Goal: Task Accomplishment & Management: Complete application form

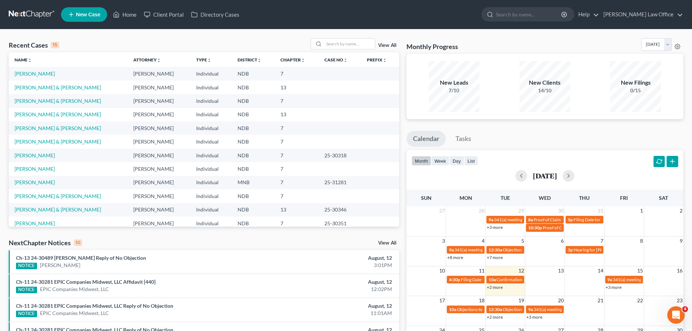
click at [50, 124] on td "[PERSON_NAME] & [PERSON_NAME]" at bounding box center [68, 127] width 119 height 13
click at [49, 129] on link "[PERSON_NAME] & [PERSON_NAME]" at bounding box center [58, 128] width 86 height 6
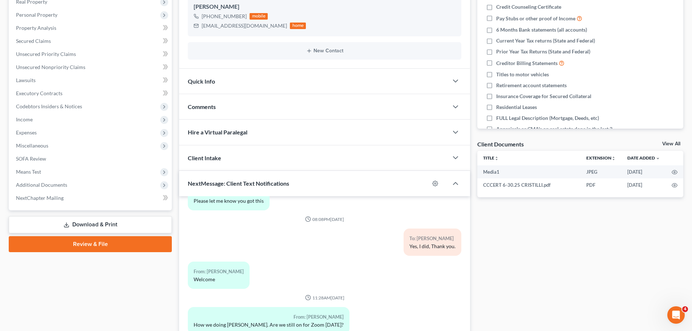
scroll to position [145, 0]
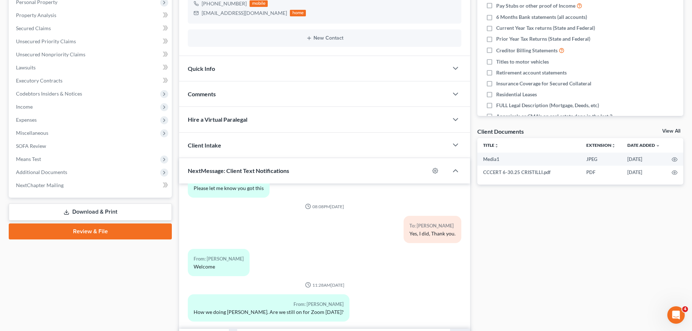
click at [100, 209] on link "Download & Print" at bounding box center [90, 211] width 163 height 17
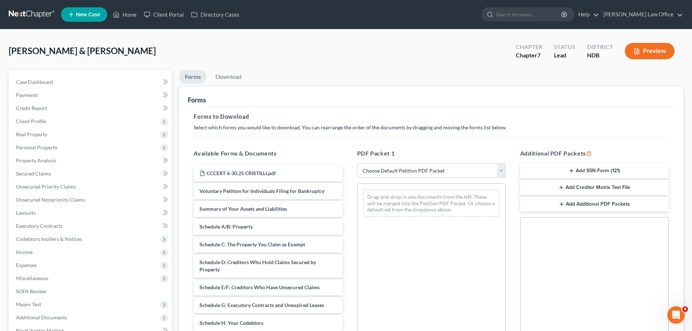
click at [501, 168] on select "Choose Default Petition PDF Packet Complete Bankruptcy Petition (all forms and …" at bounding box center [431, 170] width 148 height 15
select select "0"
click at [357, 163] on select "Choose Default Petition PDF Packet Complete Bankruptcy Petition (all forms and …" at bounding box center [431, 170] width 148 height 15
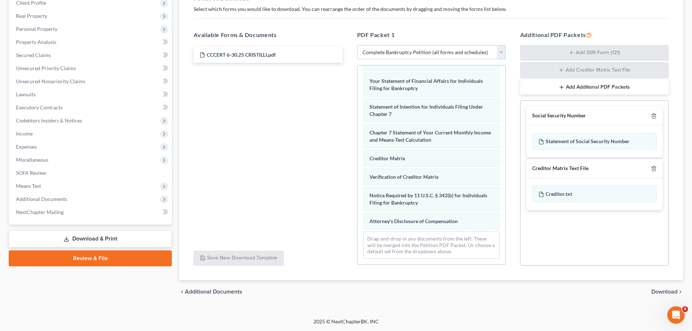
scroll to position [231, 0]
click at [23, 132] on span "Income" at bounding box center [24, 133] width 17 height 6
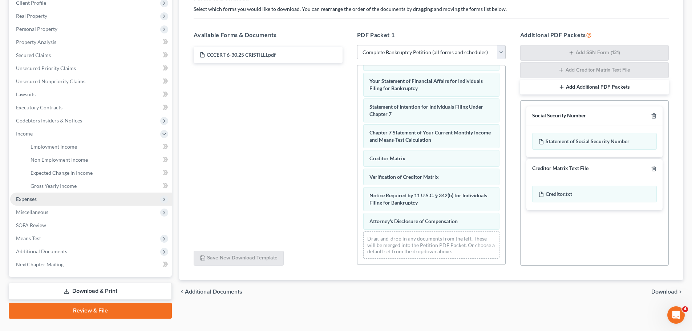
click at [28, 199] on span "Expenses" at bounding box center [26, 199] width 21 height 6
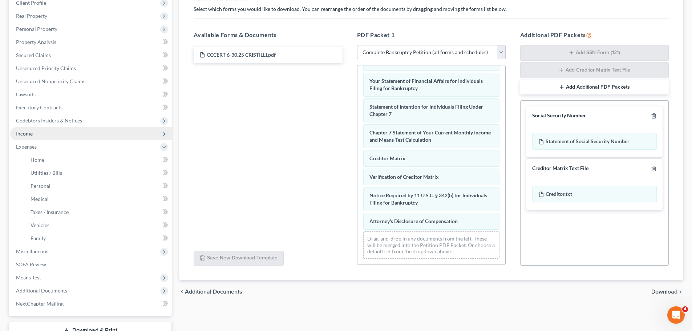
click at [26, 136] on span "Income" at bounding box center [24, 133] width 17 height 6
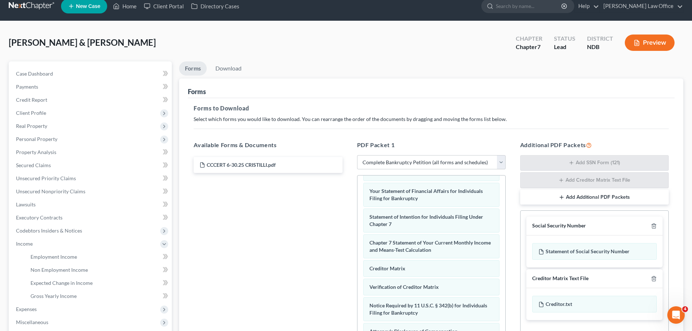
scroll to position [0, 0]
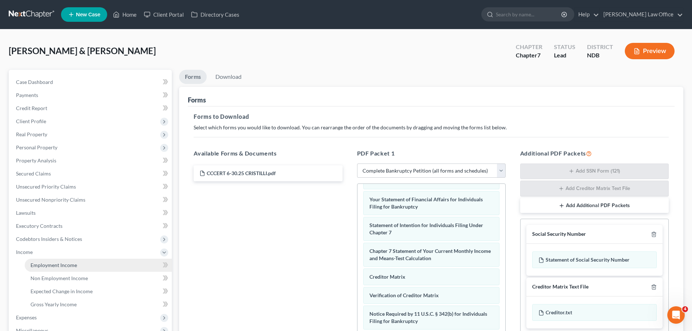
click at [69, 266] on span "Employment Income" at bounding box center [53, 265] width 46 height 6
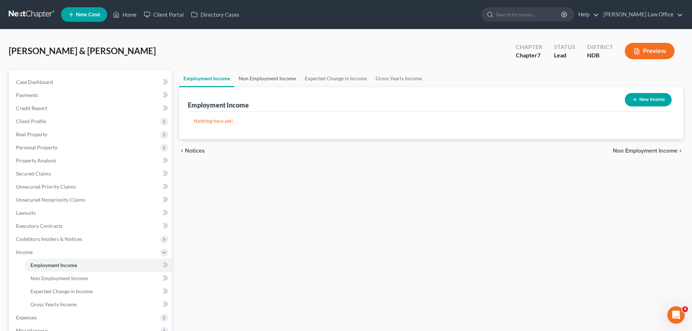
click at [260, 78] on link "Non Employment Income" at bounding box center [267, 78] width 66 height 17
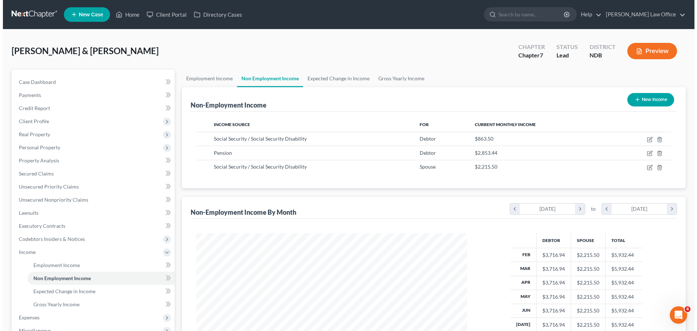
scroll to position [135, 285]
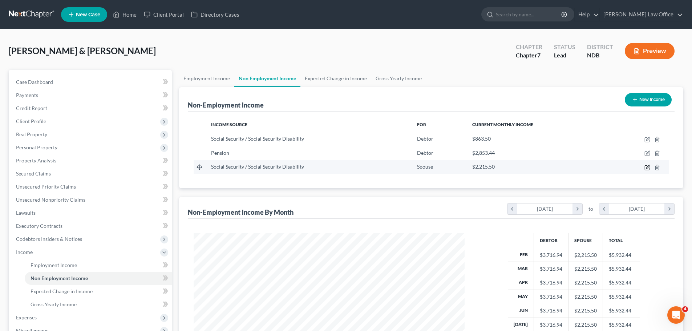
click at [645, 165] on icon "button" at bounding box center [646, 167] width 4 height 4
select select "4"
select select "0"
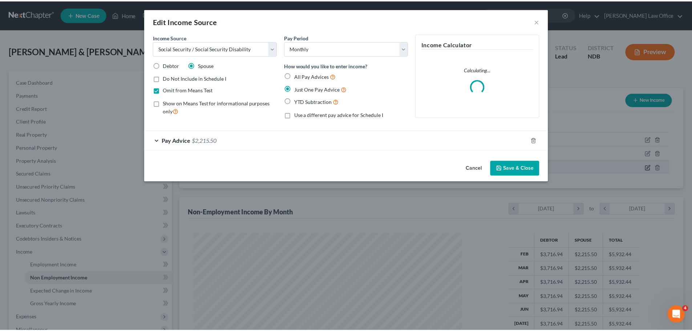
scroll to position [136, 288]
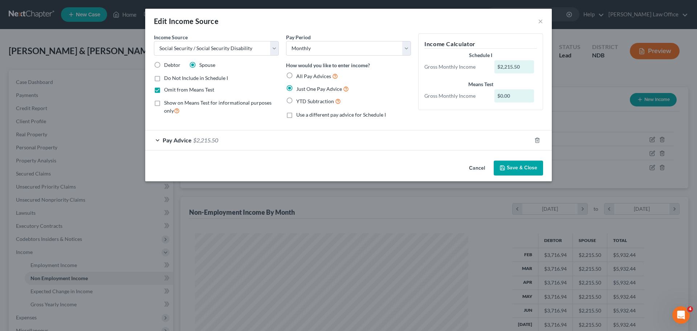
click at [517, 168] on button "Save & Close" at bounding box center [518, 167] width 49 height 15
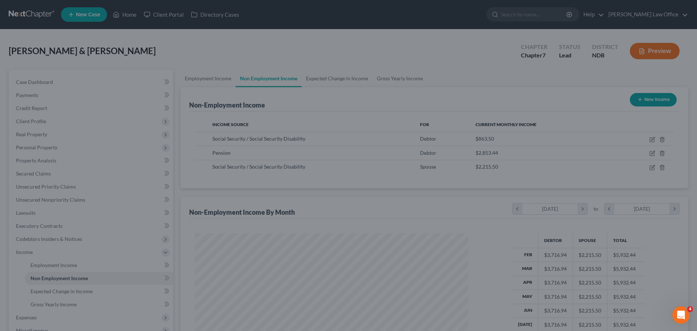
scroll to position [362870, 362720]
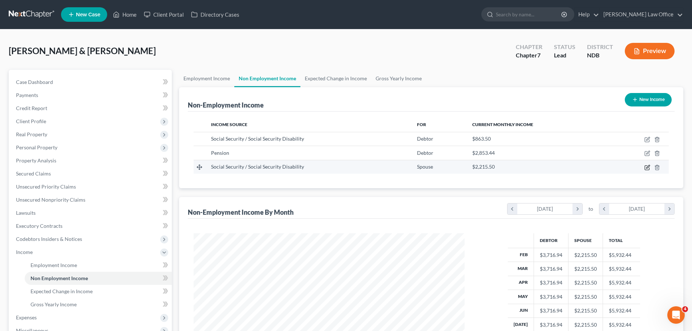
click at [646, 166] on icon "button" at bounding box center [646, 167] width 4 height 4
select select "4"
select select "0"
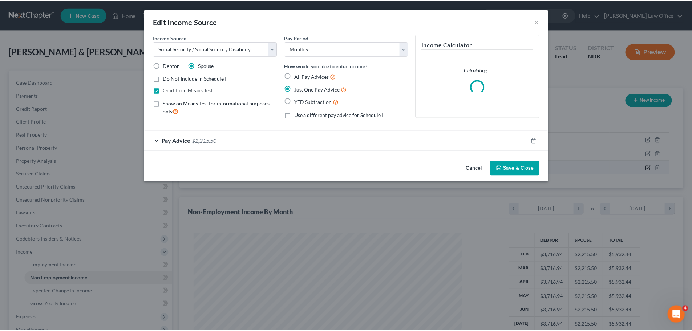
scroll to position [136, 288]
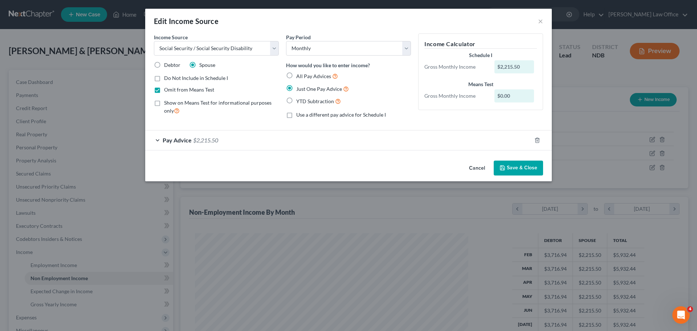
click at [519, 166] on button "Save & Close" at bounding box center [518, 167] width 49 height 15
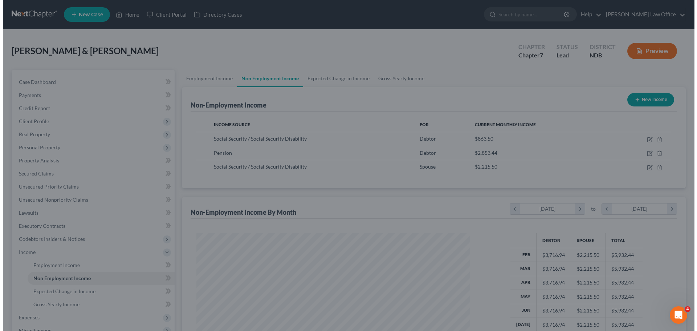
scroll to position [362870, 362720]
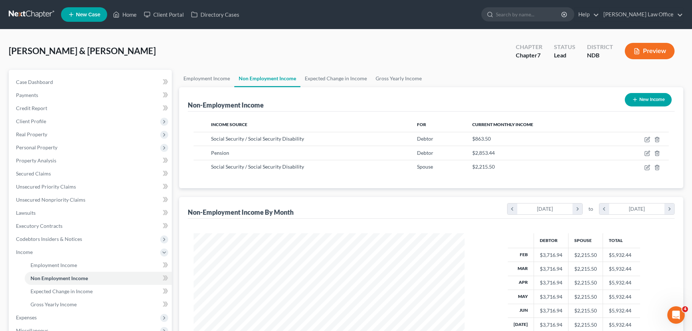
click at [637, 102] on button "New Income" at bounding box center [647, 99] width 47 height 13
select select "0"
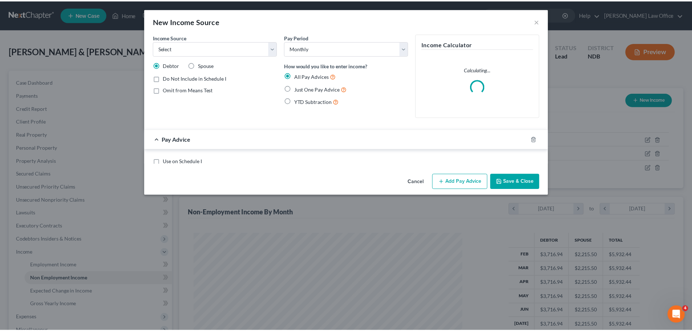
scroll to position [136, 288]
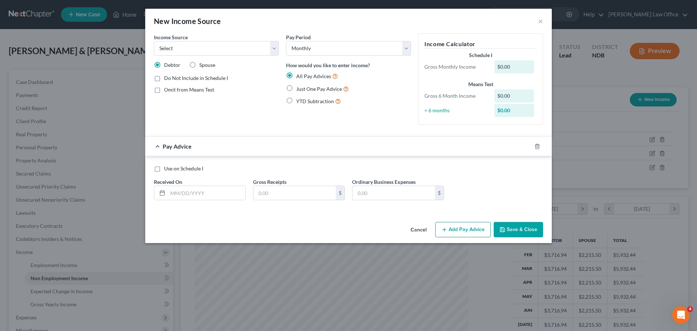
click at [199, 66] on label "Spouse" at bounding box center [207, 64] width 16 height 7
click at [202, 66] on input "Spouse" at bounding box center [204, 63] width 5 height 5
radio input "true"
click at [275, 47] on select "Select Unemployment Disability (from employer) Pension Retirement Social Securi…" at bounding box center [216, 48] width 125 height 15
select select "2"
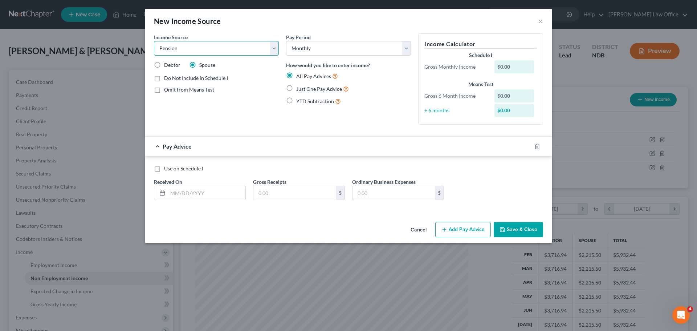
click at [154, 41] on select "Select Unemployment Disability (from employer) Pension Retirement Social Securi…" at bounding box center [216, 48] width 125 height 15
drag, startPoint x: 157, startPoint y: 170, endPoint x: 163, endPoint y: 189, distance: 20.0
click at [164, 170] on label "Use on Schedule I" at bounding box center [183, 168] width 39 height 7
click at [167, 170] on input "Use on Schedule I" at bounding box center [169, 167] width 5 height 5
checkbox input "true"
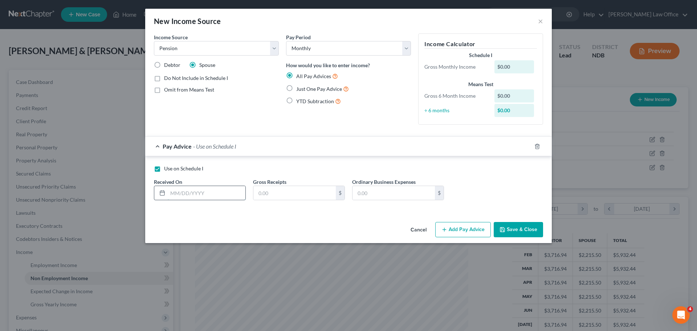
click at [182, 194] on input "text" at bounding box center [207, 193] width 78 height 14
type input "[DATE]"
click at [272, 191] on input "text" at bounding box center [294, 193] width 82 height 14
type input "642.26"
click at [296, 86] on label "Just One Pay Advice" at bounding box center [322, 89] width 53 height 8
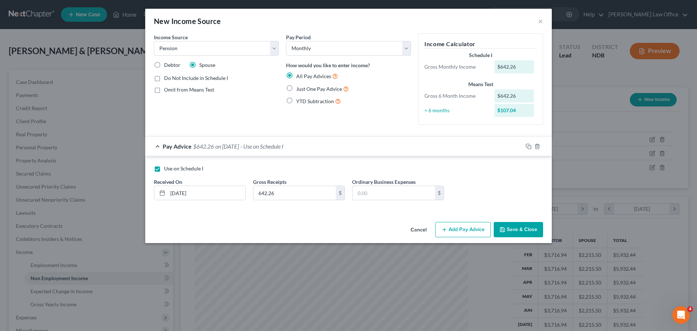
click at [299, 86] on input "Just One Pay Advice" at bounding box center [301, 87] width 5 height 5
radio input "true"
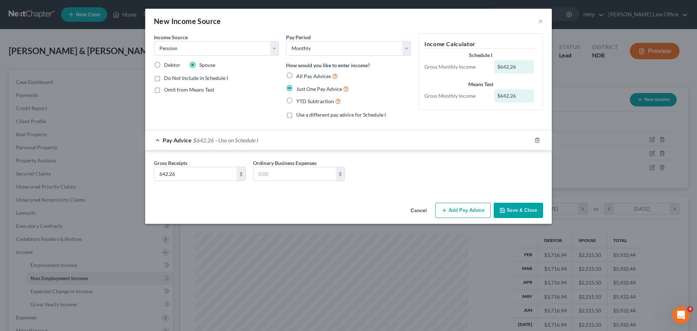
click at [514, 209] on button "Save & Close" at bounding box center [518, 210] width 49 height 15
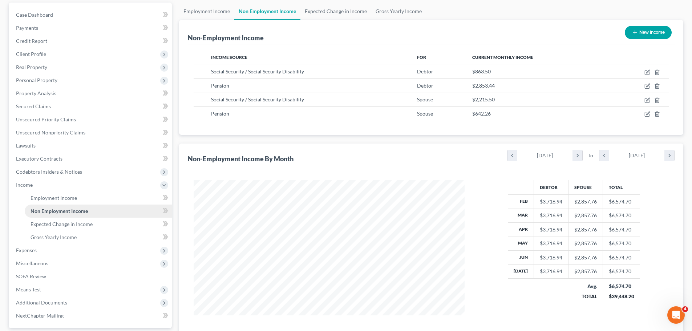
scroll to position [73, 0]
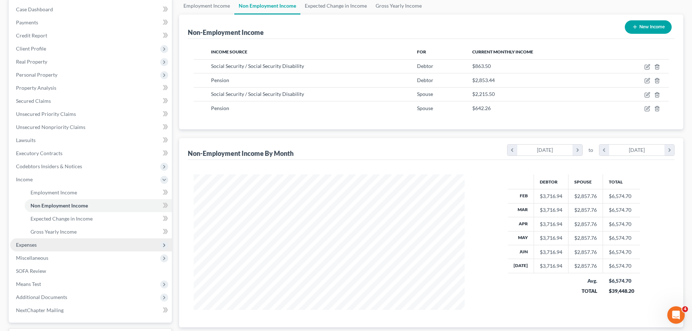
click at [30, 242] on span "Expenses" at bounding box center [26, 244] width 21 height 6
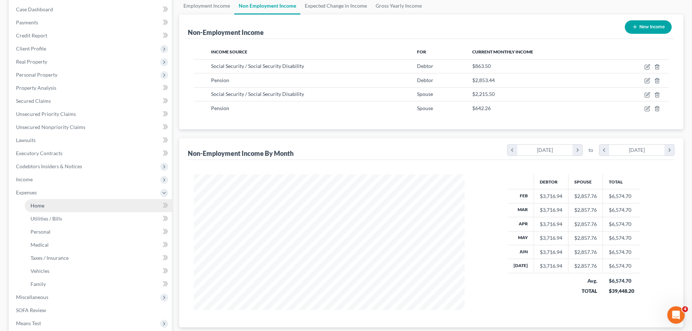
click at [36, 208] on span "Home" at bounding box center [37, 205] width 14 height 6
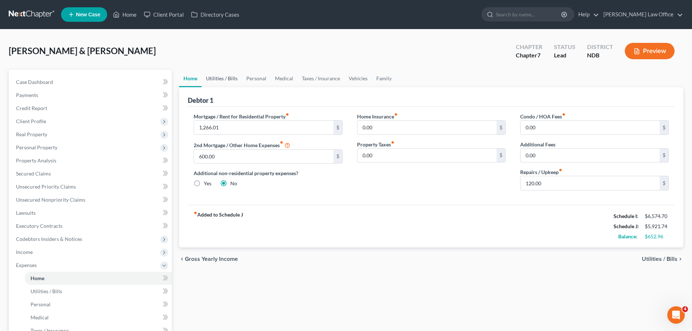
click at [221, 79] on link "Utilities / Bills" at bounding box center [221, 78] width 40 height 17
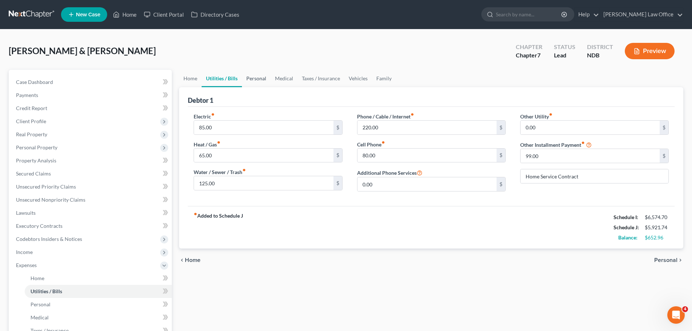
click at [252, 77] on link "Personal" at bounding box center [256, 78] width 29 height 17
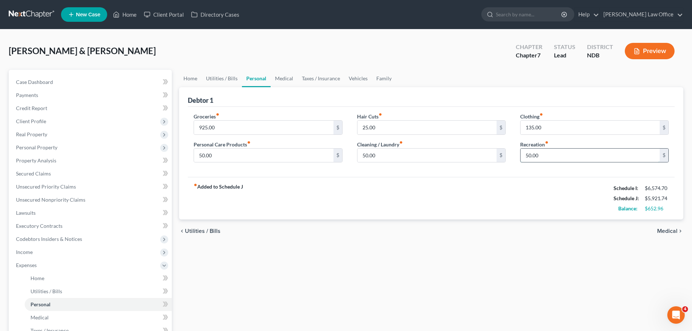
click at [543, 155] on input "50.00" at bounding box center [589, 155] width 139 height 14
type input "100.00"
click at [665, 229] on span "Medical" at bounding box center [667, 231] width 20 height 6
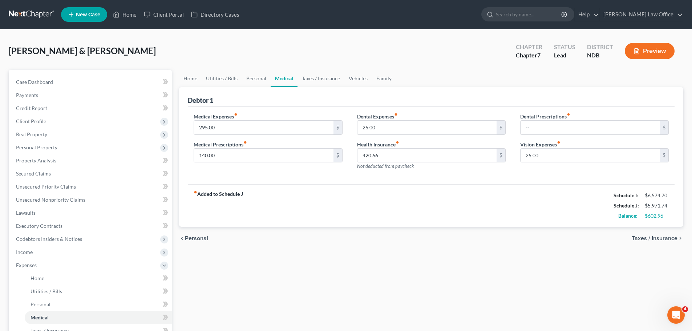
click at [666, 237] on span "Taxes / Insurance" at bounding box center [654, 238] width 46 height 6
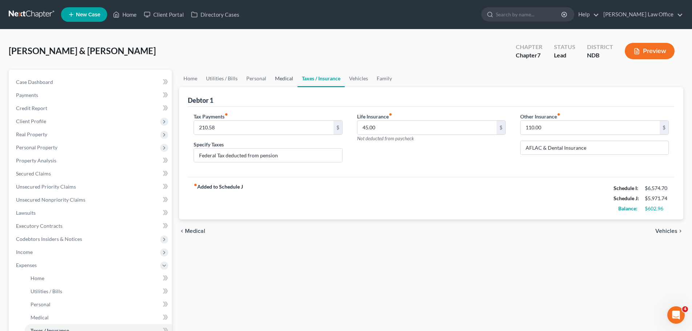
click at [284, 77] on link "Medical" at bounding box center [283, 78] width 27 height 17
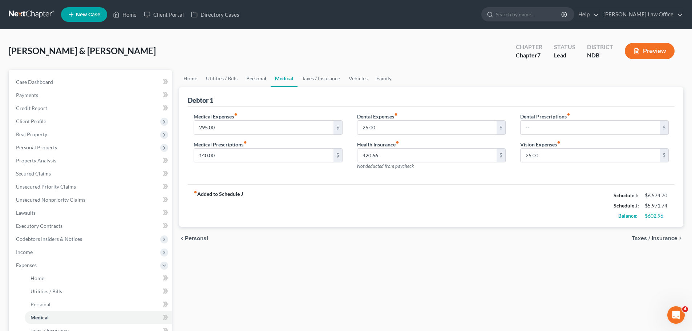
click at [256, 78] on link "Personal" at bounding box center [256, 78] width 29 height 17
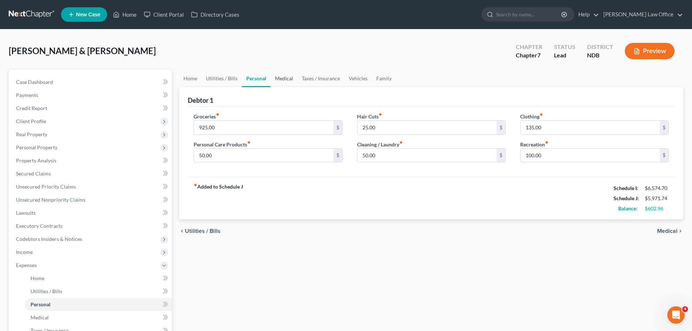
click at [284, 80] on link "Medical" at bounding box center [283, 78] width 27 height 17
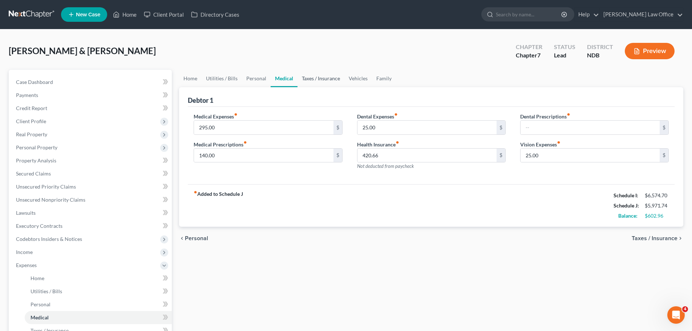
click at [320, 79] on link "Taxes / Insurance" at bounding box center [320, 78] width 47 height 17
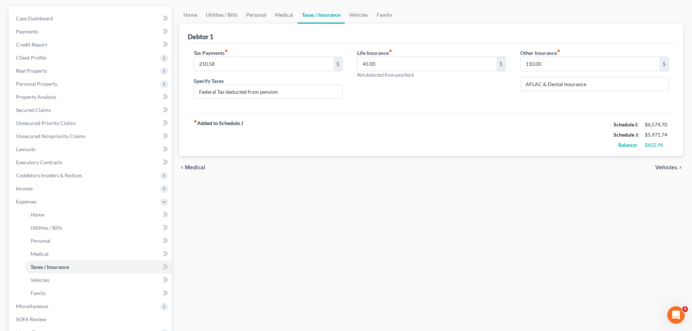
scroll to position [173, 0]
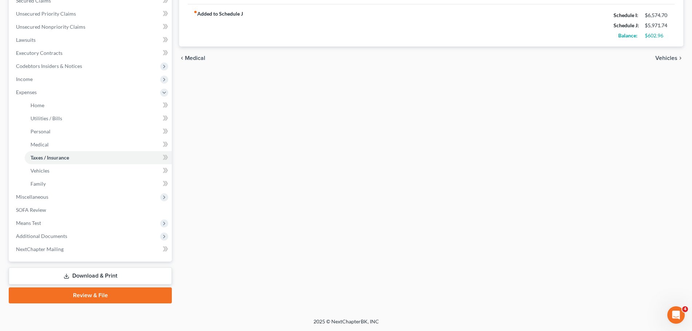
click at [94, 272] on link "Download & Print" at bounding box center [90, 275] width 163 height 17
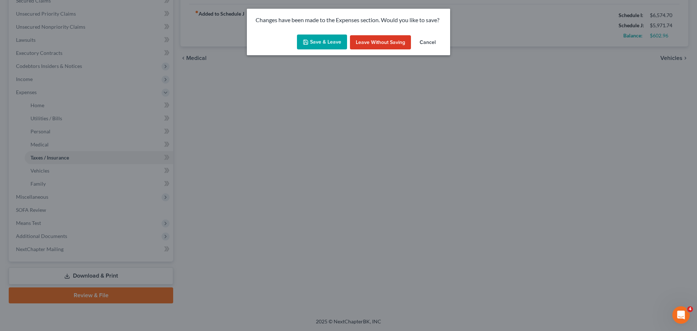
click at [328, 42] on button "Save & Leave" at bounding box center [322, 41] width 50 height 15
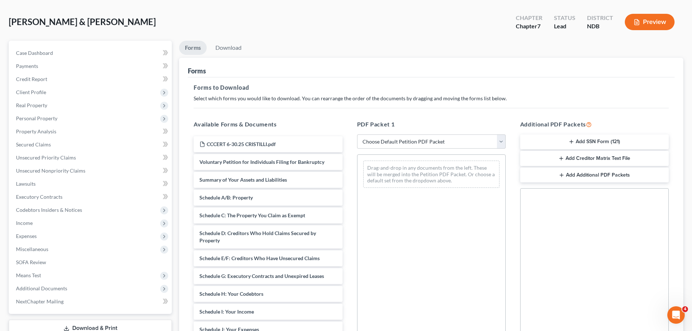
scroll to position [73, 0]
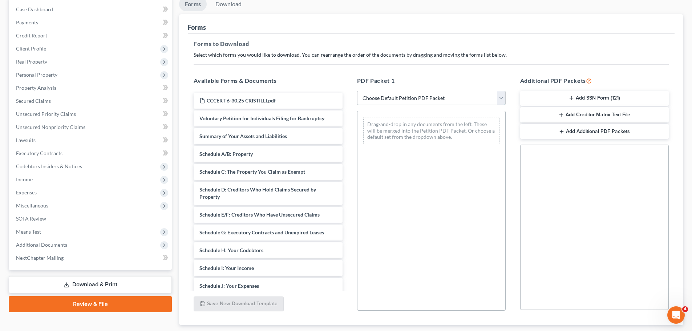
click at [499, 99] on select "Choose Default Petition PDF Packet Complete Bankruptcy Petition (all forms and …" at bounding box center [431, 98] width 148 height 15
select select "0"
click at [357, 91] on select "Choose Default Petition PDF Packet Complete Bankruptcy Petition (all forms and …" at bounding box center [431, 98] width 148 height 15
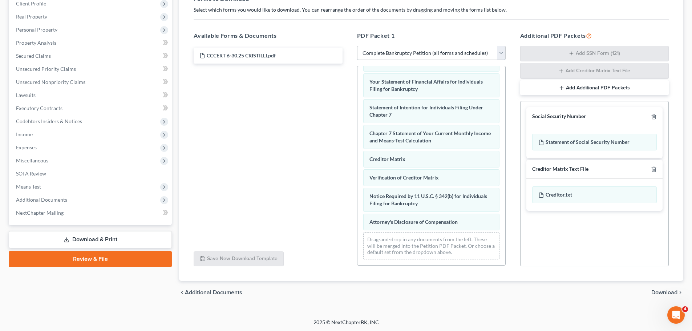
scroll to position [118, 0]
click at [661, 291] on span "Download" at bounding box center [664, 292] width 26 height 6
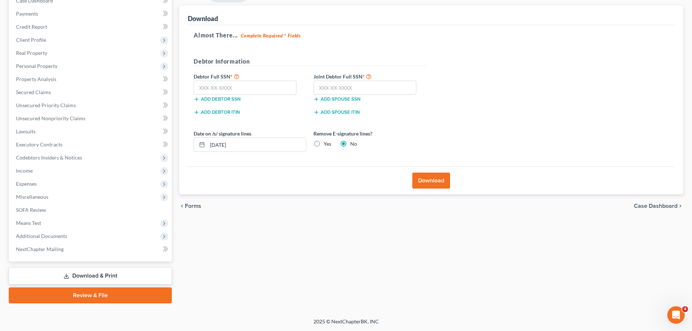
scroll to position [81, 0]
click at [227, 87] on input "text" at bounding box center [244, 88] width 103 height 15
type input "550-84-0111"
click at [342, 91] on input "text" at bounding box center [364, 88] width 103 height 15
type input "502-84-8139"
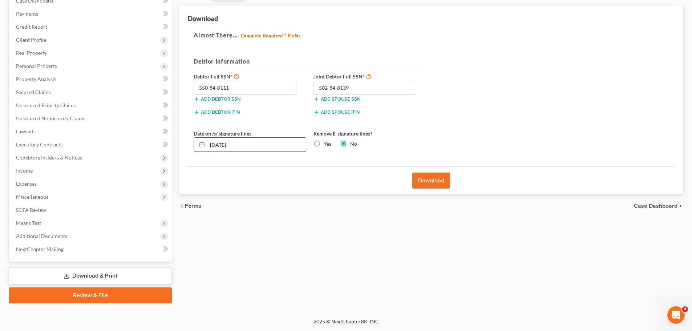
drag, startPoint x: 318, startPoint y: 143, endPoint x: 279, endPoint y: 151, distance: 39.3
click at [323, 143] on label "Yes" at bounding box center [327, 143] width 8 height 7
click at [326, 143] on input "Yes" at bounding box center [328, 142] width 5 height 5
radio input "true"
radio input "false"
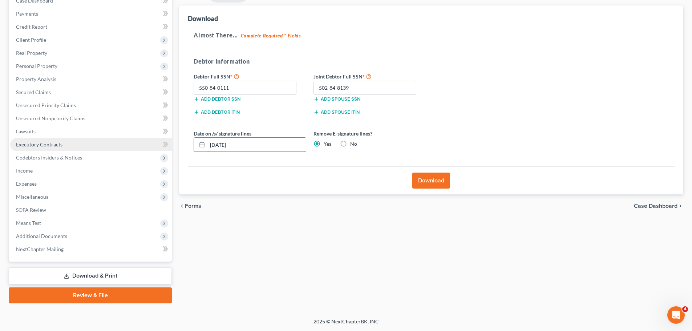
drag, startPoint x: 189, startPoint y: 150, endPoint x: 66, endPoint y: 150, distance: 123.1
click at [68, 151] on div "Petition Navigation Case Dashboard Payments Invoices Payments Payments Credit R…" at bounding box center [345, 145] width 681 height 315
click at [437, 181] on button "Download" at bounding box center [431, 180] width 38 height 16
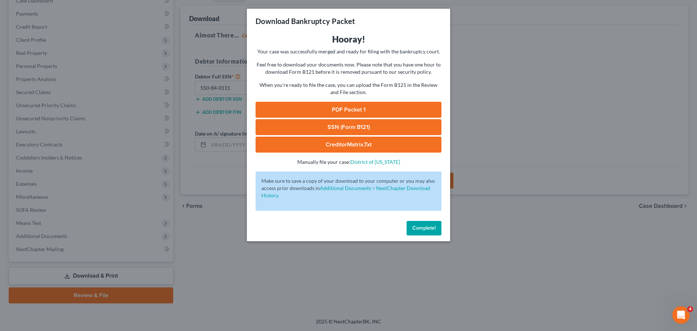
click at [358, 110] on link "PDF Packet 1" at bounding box center [349, 110] width 186 height 16
click at [421, 227] on span "Complete!" at bounding box center [423, 228] width 23 height 6
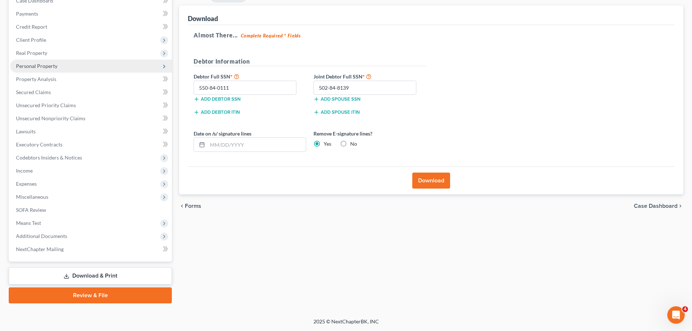
click at [45, 66] on span "Personal Property" at bounding box center [36, 66] width 41 height 6
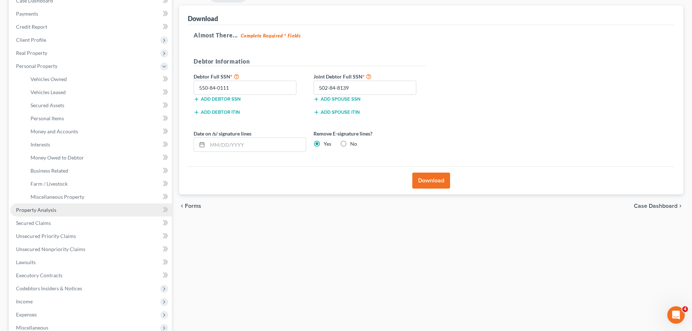
click at [34, 208] on span "Property Analysis" at bounding box center [36, 210] width 40 height 6
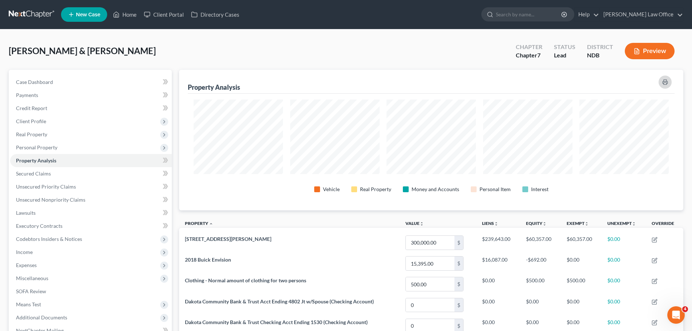
click at [665, 81] on icon "button" at bounding box center [664, 82] width 5 height 2
